Goal: Find specific page/section: Find specific page/section

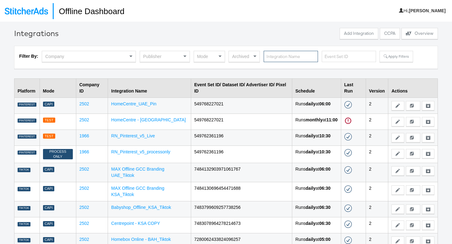
click at [276, 58] on input "text" at bounding box center [291, 57] width 54 height 12
type input "splash"
click at [385, 57] on button "Apply Filters" at bounding box center [396, 56] width 33 height 11
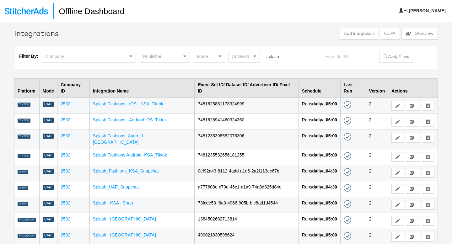
scroll to position [25, 0]
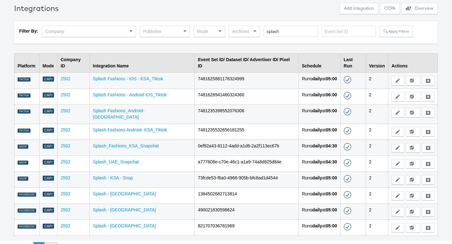
click at [57, 242] on button "2" at bounding box center [51, 247] width 11 height 11
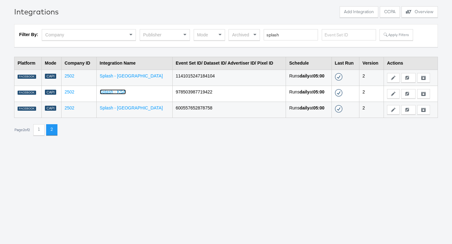
click at [117, 92] on link "Splash - KSA" at bounding box center [113, 91] width 26 height 5
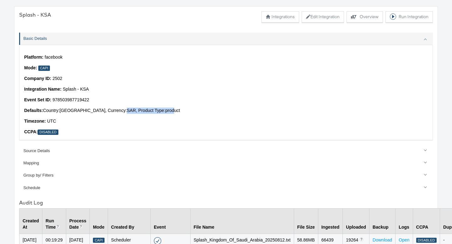
drag, startPoint x: 107, startPoint y: 110, endPoint x: 157, endPoint y: 111, distance: 50.3
click at [157, 111] on p "Defaults: Country: Saudi Arabia , Currency: SAR , Product Type: product" at bounding box center [226, 111] width 404 height 6
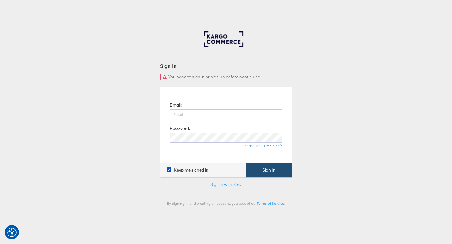
type input "ruben.ruiz@kargo.com"
click at [260, 168] on button "Sign In" at bounding box center [268, 170] width 45 height 14
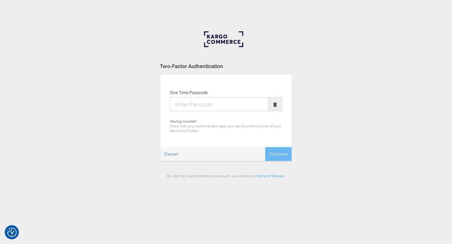
click at [207, 104] on input "One Time Passcode" at bounding box center [219, 104] width 99 height 14
type input "023657"
click at [274, 152] on button "Continue" at bounding box center [278, 154] width 26 height 14
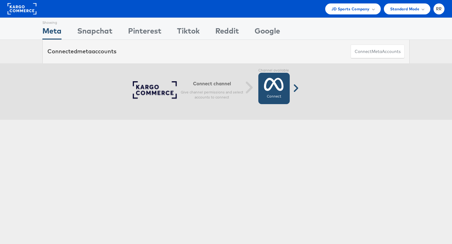
click at [270, 90] on icon at bounding box center [274, 85] width 20 height 16
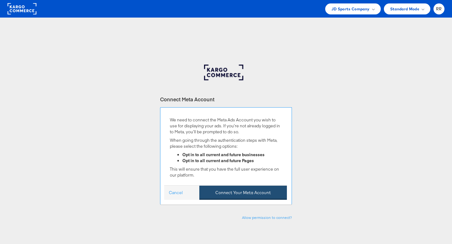
click at [246, 193] on button "Connect Your Meta Account" at bounding box center [243, 193] width 88 height 14
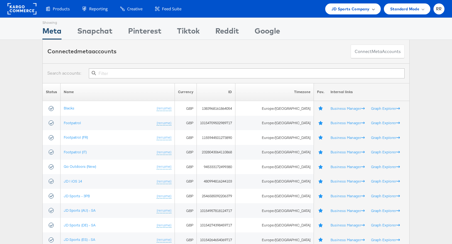
click at [330, 7] on div "JD Sports Company" at bounding box center [353, 8] width 56 height 11
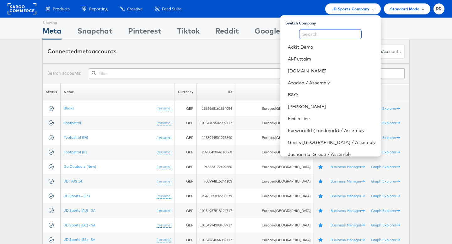
click at [340, 34] on input "text" at bounding box center [330, 34] width 62 height 10
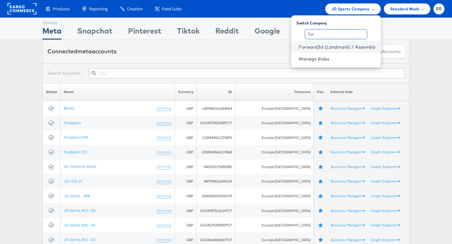
type input "for"
click at [349, 47] on link "Forward3d (Landmark) / Assembly" at bounding box center [337, 47] width 77 height 6
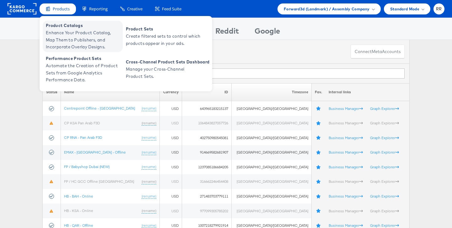
click at [65, 32] on span "Enhance Your Product Catalog, Map Them to Publishers, and Incorporate Overlay D…" at bounding box center [83, 39] width 75 height 21
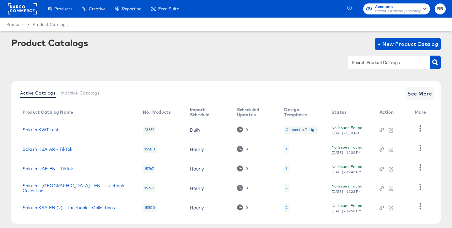
click at [361, 61] on input "text" at bounding box center [384, 62] width 67 height 7
type input "splash"
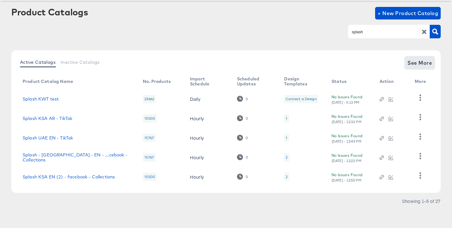
click at [414, 64] on span "See More" at bounding box center [420, 62] width 24 height 9
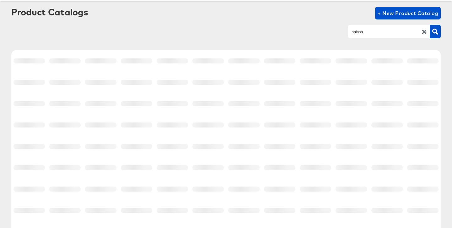
scroll to position [128, 0]
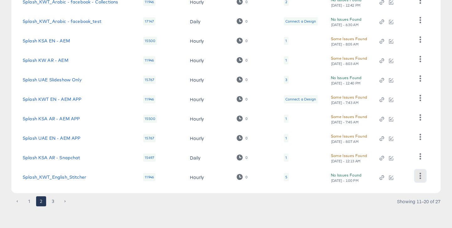
click at [421, 175] on icon "button" at bounding box center [420, 176] width 6 height 6
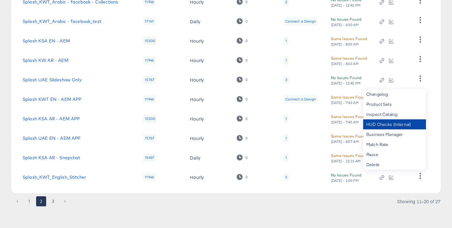
click at [402, 123] on div "HUD Checks (Internal)" at bounding box center [394, 124] width 63 height 10
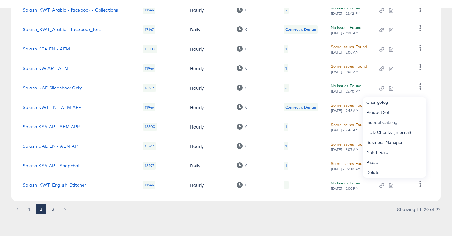
scroll to position [112, 0]
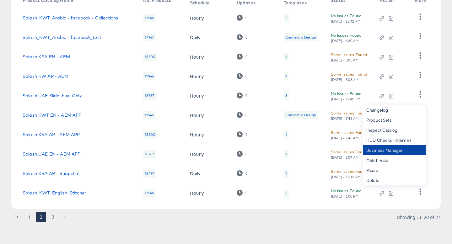
click at [404, 148] on div "Business Manager" at bounding box center [394, 150] width 63 height 10
click at [75, 192] on link "Splash_KWT_English_Stitcher" at bounding box center [55, 193] width 64 height 5
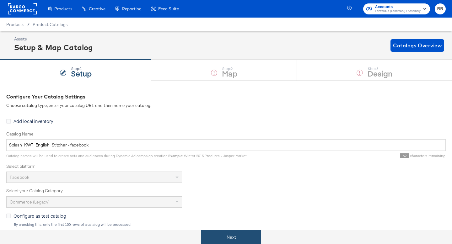
click at [237, 228] on button "Next" at bounding box center [231, 237] width 60 height 14
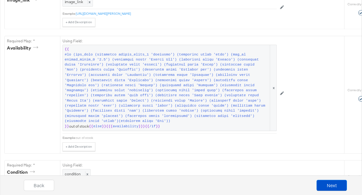
scroll to position [431, 0]
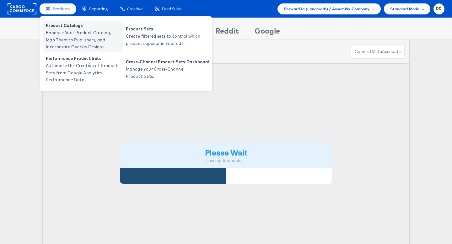
click at [64, 34] on span "Enhance Your Product Catalog, Map Them to Publishers, and Incorporate Overlay D…" at bounding box center [83, 39] width 75 height 21
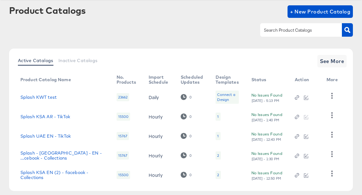
scroll to position [63, 0]
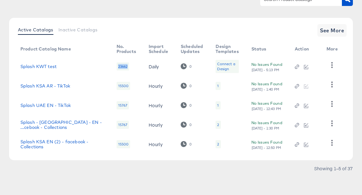
drag, startPoint x: 122, startPoint y: 68, endPoint x: 104, endPoint y: 67, distance: 18.0
click at [111, 67] on td "23662" at bounding box center [127, 66] width 32 height 19
click at [118, 65] on td "23662" at bounding box center [127, 66] width 32 height 19
click at [116, 66] on div "23662" at bounding box center [122, 66] width 13 height 8
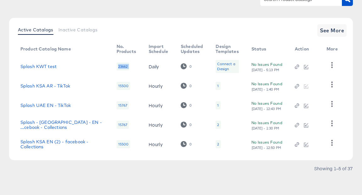
click at [116, 66] on div "23662" at bounding box center [122, 66] width 13 height 8
click at [116, 69] on div "23662" at bounding box center [122, 66] width 13 height 8
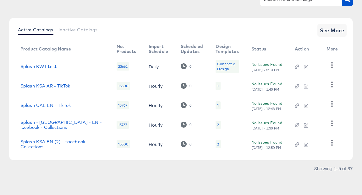
scroll to position [0, 0]
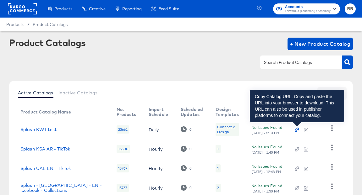
click at [296, 129] on icon "button" at bounding box center [297, 130] width 4 height 4
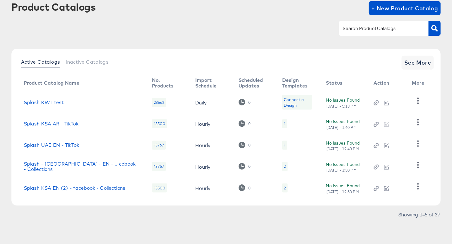
scroll to position [14, 0]
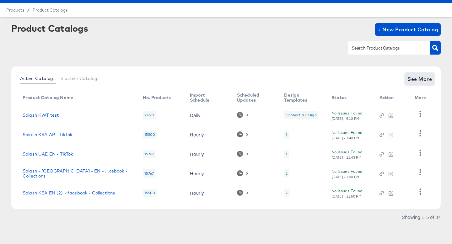
click at [361, 75] on span "See More" at bounding box center [420, 79] width 24 height 9
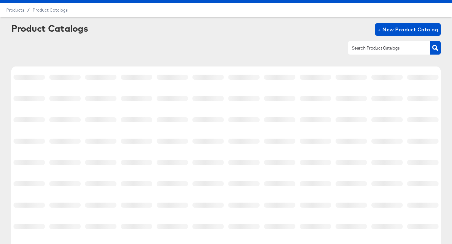
click at [361, 51] on input "text" at bounding box center [384, 48] width 67 height 7
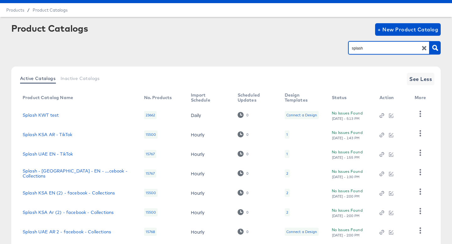
type input "splash"
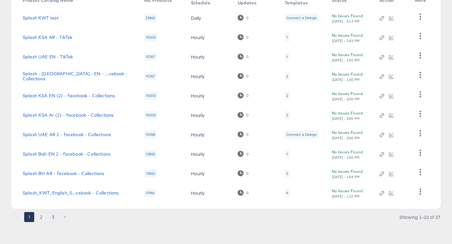
click at [53, 195] on button "3" at bounding box center [53, 217] width 10 height 10
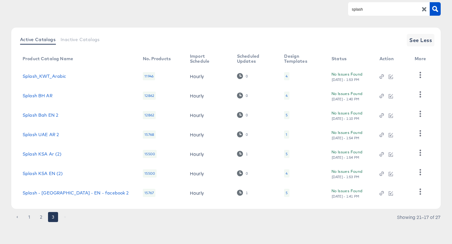
scroll to position [53, 0]
click at [73, 194] on link "Splash - [GEOGRAPHIC_DATA] - EN - facebook 2" at bounding box center [76, 193] width 106 height 5
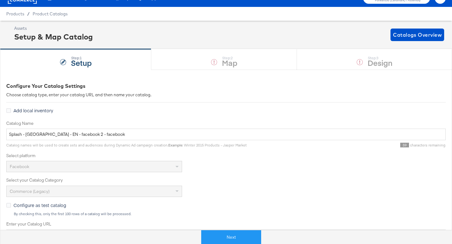
scroll to position [82, 0]
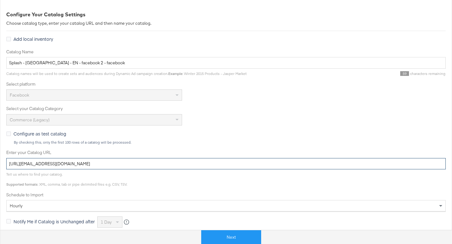
click at [89, 165] on input "[URL][EMAIL_ADDRESS][DOMAIN_NAME]" at bounding box center [226, 164] width 440 height 12
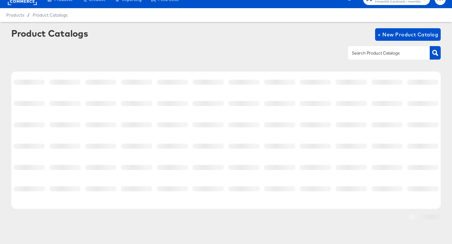
scroll to position [9, 0]
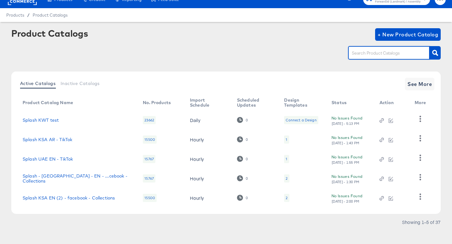
click at [361, 52] on input "text" at bounding box center [384, 53] width 67 height 7
type input "SPLASH"
click at [361, 80] on span "See More" at bounding box center [420, 84] width 24 height 9
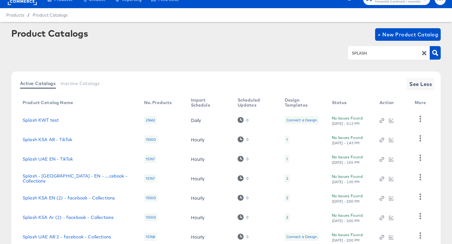
scroll to position [112, 0]
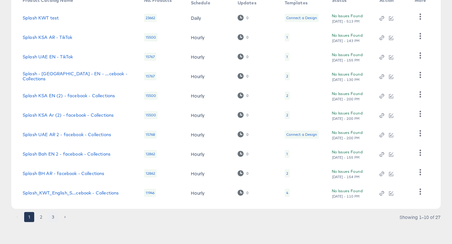
click at [53, 195] on button "3" at bounding box center [53, 217] width 10 height 10
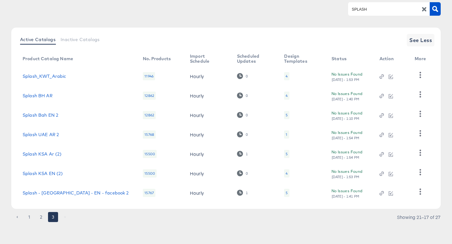
scroll to position [53, 0]
click at [361, 193] on icon "button" at bounding box center [420, 192] width 6 height 6
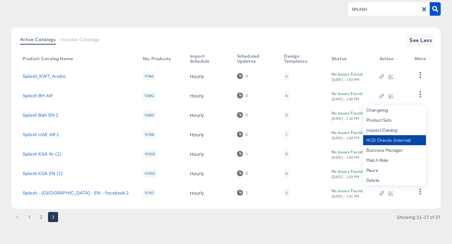
click at [361, 137] on div "HUD Checks (Internal)" at bounding box center [394, 140] width 63 height 10
click at [37, 195] on button "2" at bounding box center [41, 217] width 10 height 10
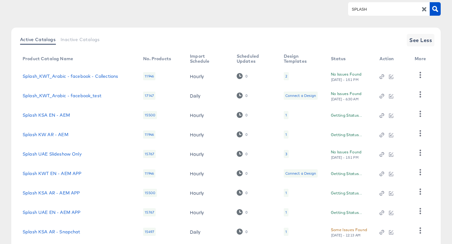
scroll to position [112, 0]
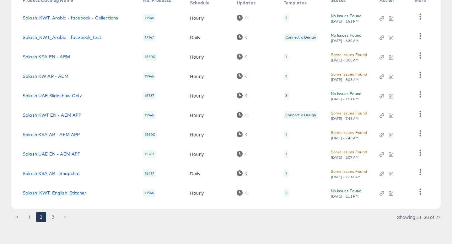
click at [65, 193] on link "Splash_KWT_English_Stitcher" at bounding box center [55, 193] width 64 height 5
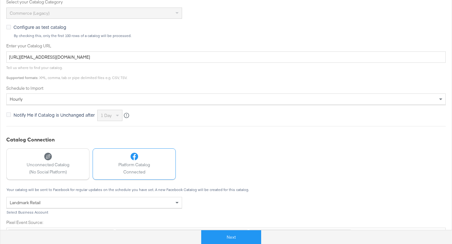
scroll to position [140, 0]
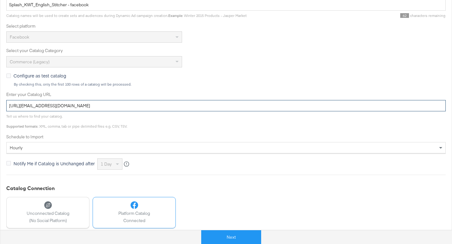
click at [186, 104] on input "[URL][EMAIL_ADDRESS][DOMAIN_NAME]" at bounding box center [226, 106] width 440 height 12
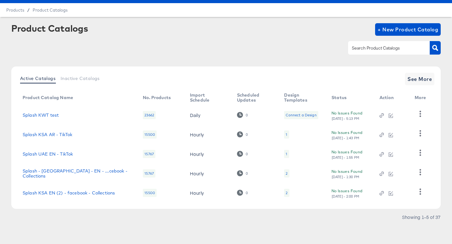
scroll to position [9, 0]
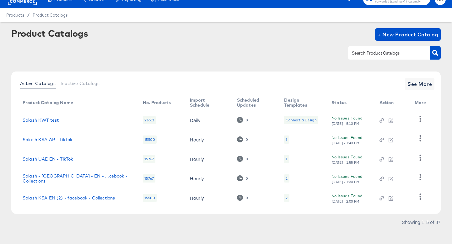
click at [361, 50] on input "text" at bounding box center [384, 53] width 67 height 7
type input "SPLASH"
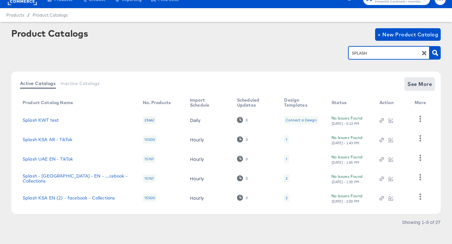
click at [361, 78] on button "See More" at bounding box center [420, 84] width 30 height 13
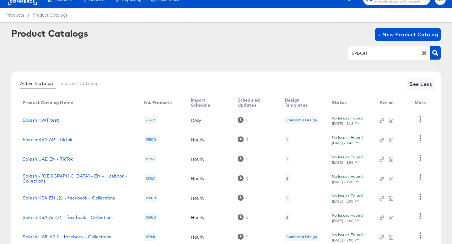
scroll to position [112, 0]
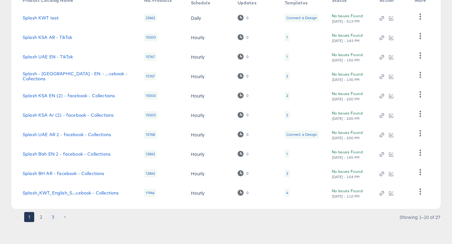
click at [55, 195] on button "3" at bounding box center [53, 217] width 10 height 10
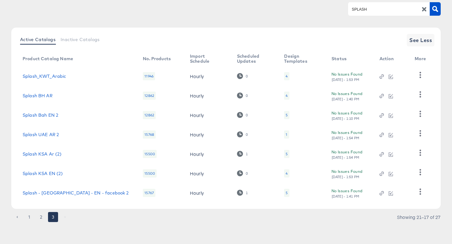
scroll to position [53, 0]
click at [145, 193] on div "15767" at bounding box center [149, 193] width 13 height 8
copy div "15767"
click at [39, 195] on button "2" at bounding box center [41, 217] width 10 height 10
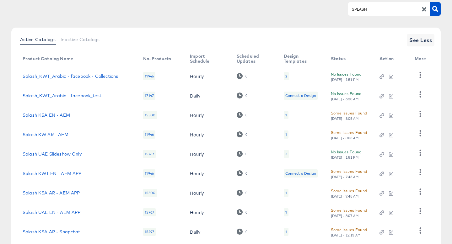
scroll to position [112, 0]
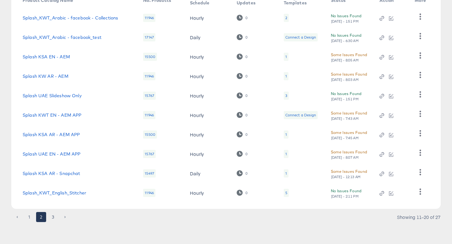
click at [145, 194] on div "11946" at bounding box center [149, 193] width 12 height 8
copy div "11946"
